Goal: Task Accomplishment & Management: Manage account settings

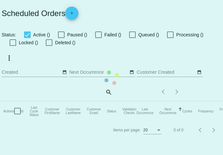
checkbox input "true"
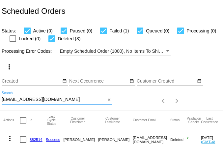
click at [47, 101] on input "trsh050256@gmail.com" at bounding box center [54, 99] width 104 height 5
paste input "kbuldo1025"
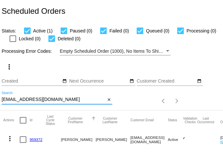
scroll to position [18, 0]
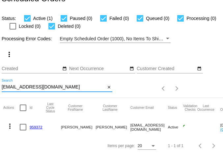
type input "kbuldo1025@gmail.com"
